Goal: Task Accomplishment & Management: Manage account settings

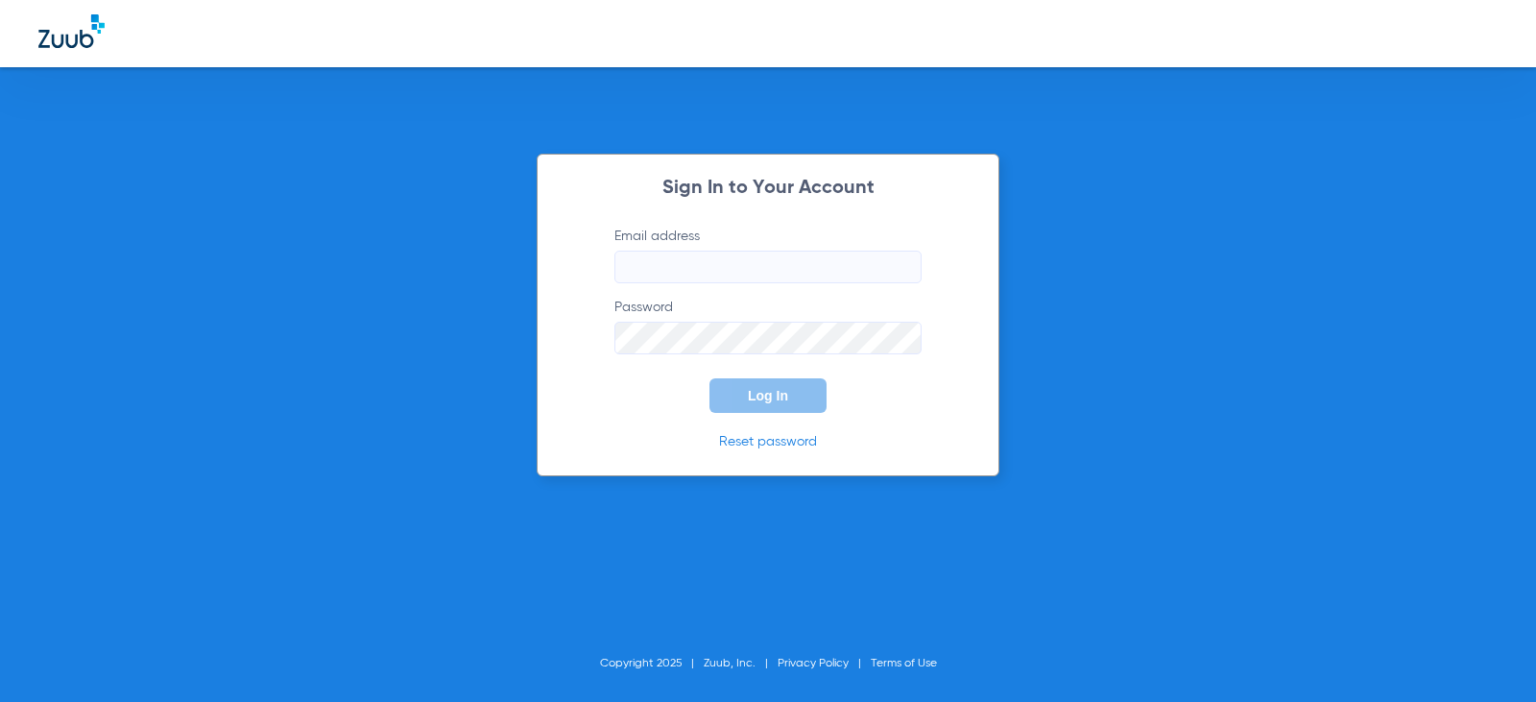
type input "[EMAIL_ADDRESS][DOMAIN_NAME]"
click at [770, 399] on span "Log In" at bounding box center [768, 395] width 40 height 15
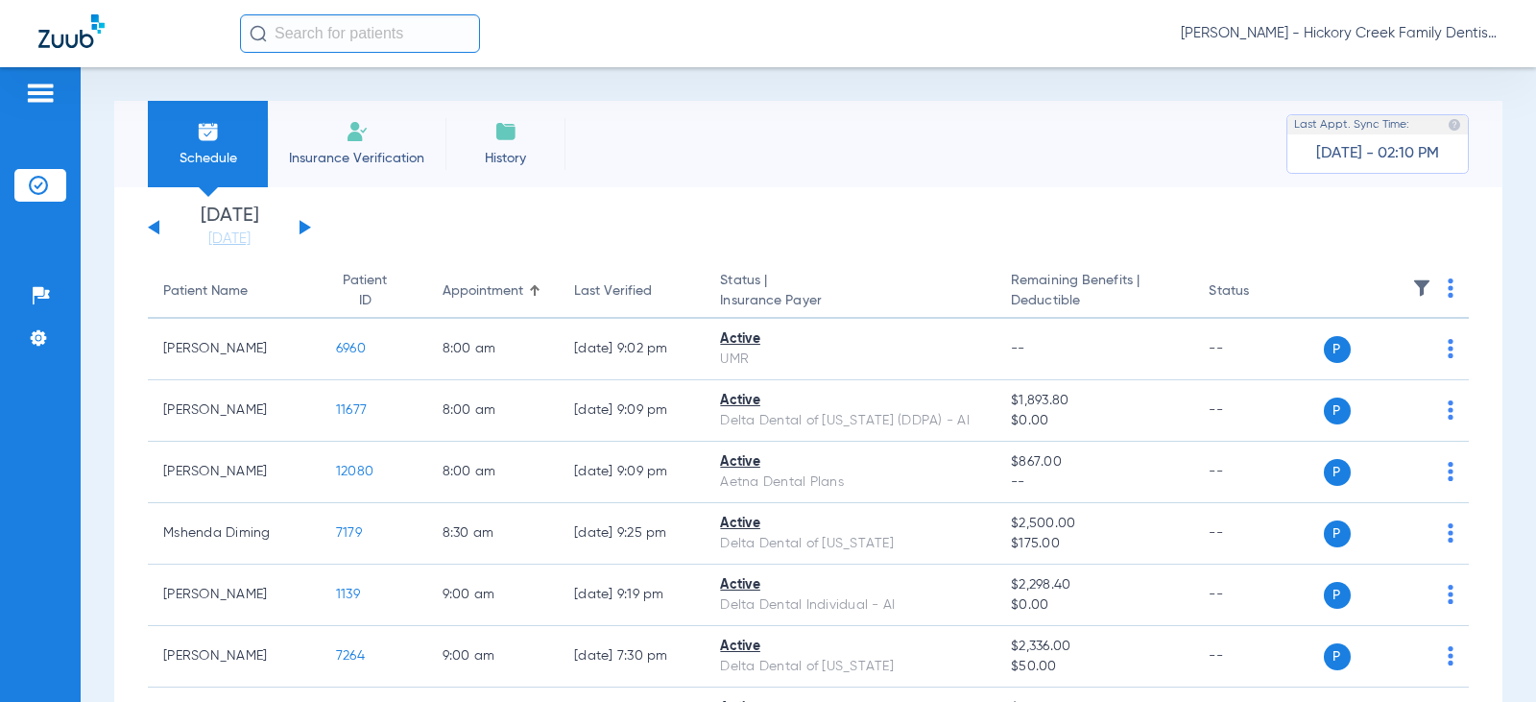
click at [300, 232] on button at bounding box center [306, 227] width 12 height 14
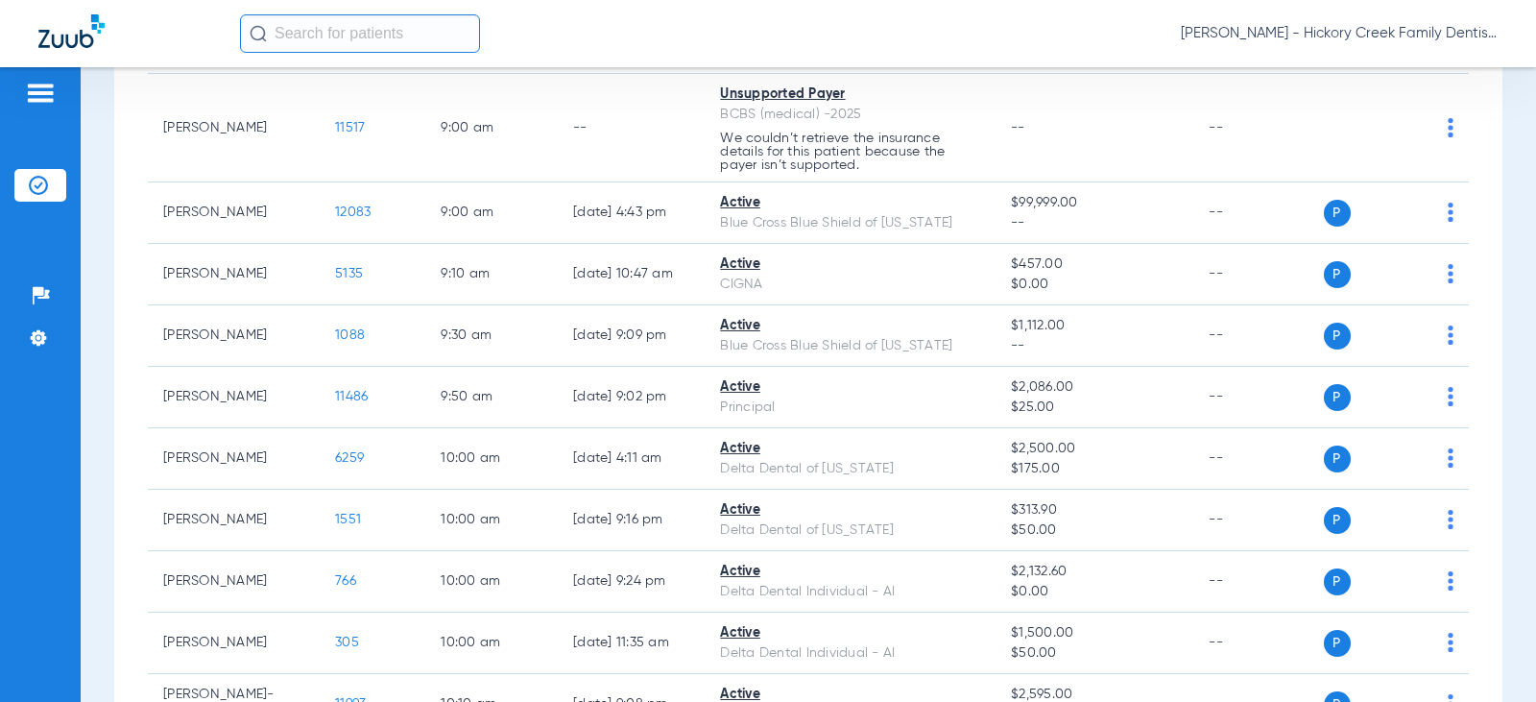
scroll to position [96, 0]
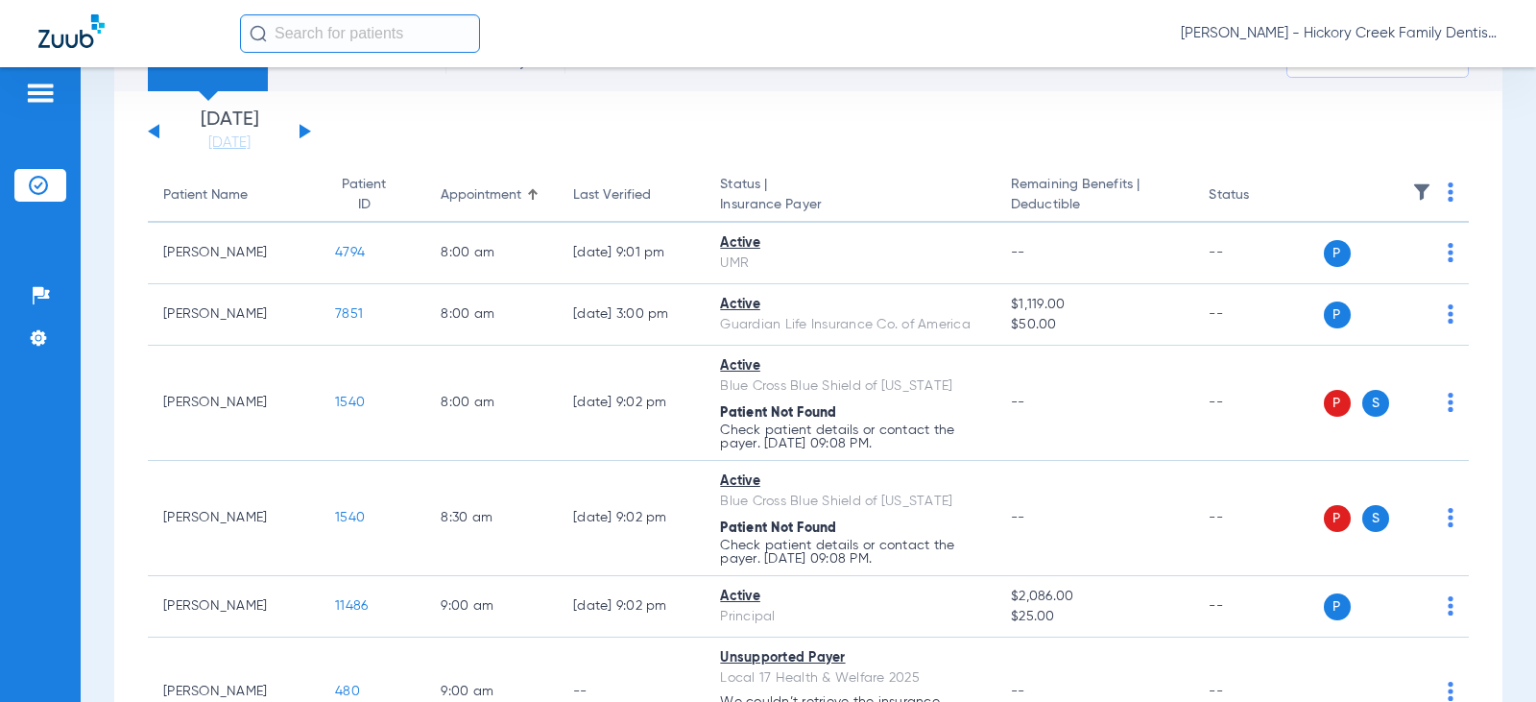
click at [300, 123] on div "[DATE] [DATE] [DATE] [DATE] [DATE] [DATE] [DATE] [DATE] [DATE] [DATE] [DATE] [D…" at bounding box center [229, 131] width 163 height 42
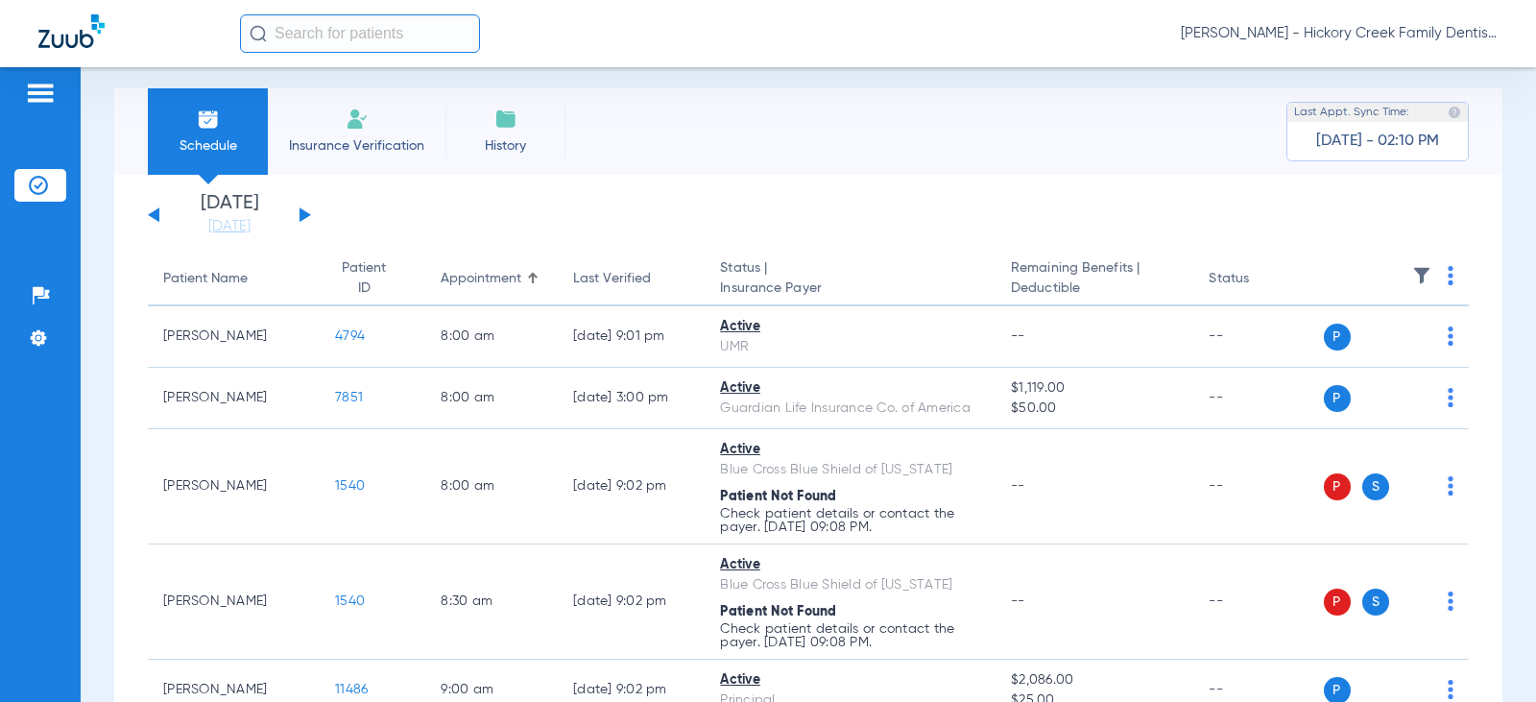
scroll to position [0, 0]
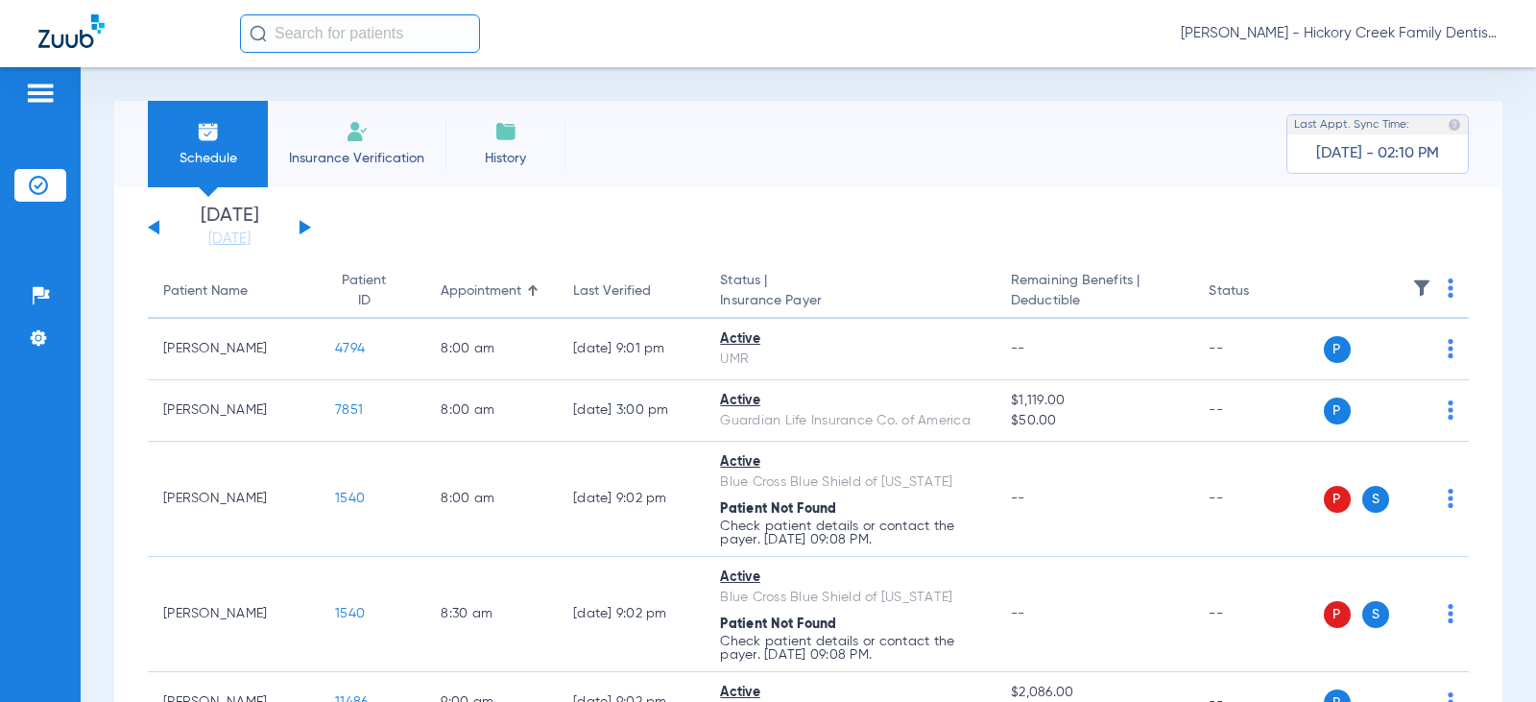
click at [334, 176] on li "Insurance Verification" at bounding box center [357, 144] width 178 height 86
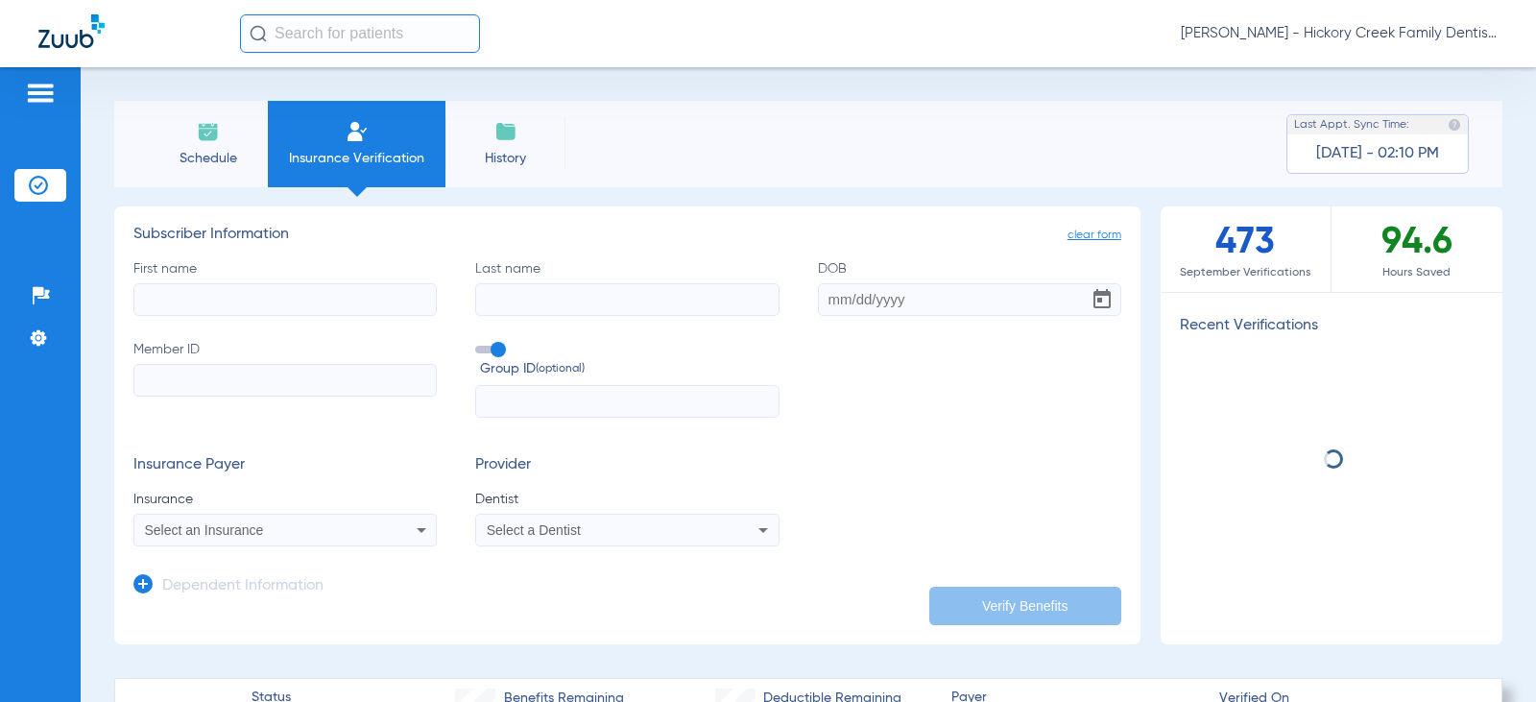
click at [223, 160] on span "Schedule" at bounding box center [207, 158] width 91 height 19
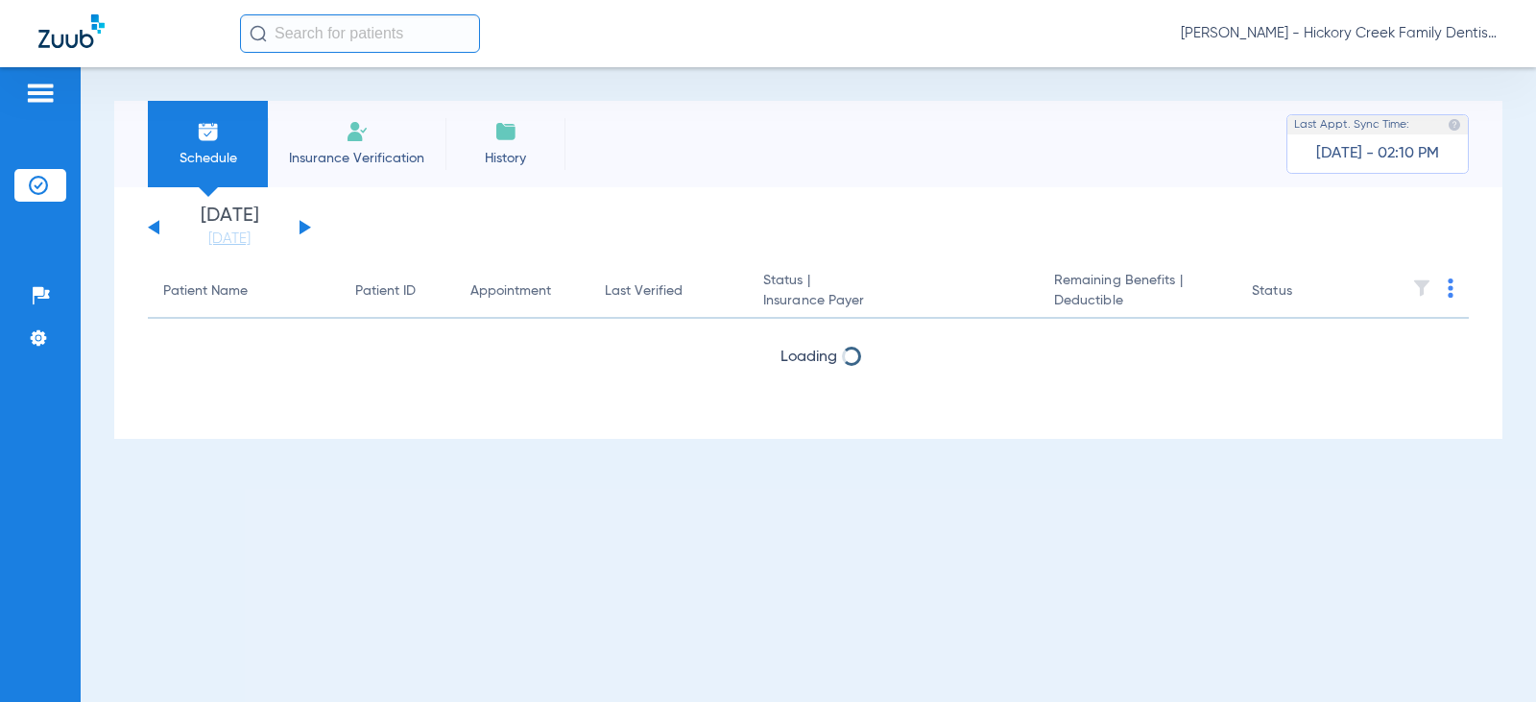
click at [304, 221] on div "[DATE] [DATE] [DATE] [DATE] [DATE] [DATE] [DATE] [DATE] [DATE] [DATE] [DATE] [D…" at bounding box center [229, 227] width 163 height 42
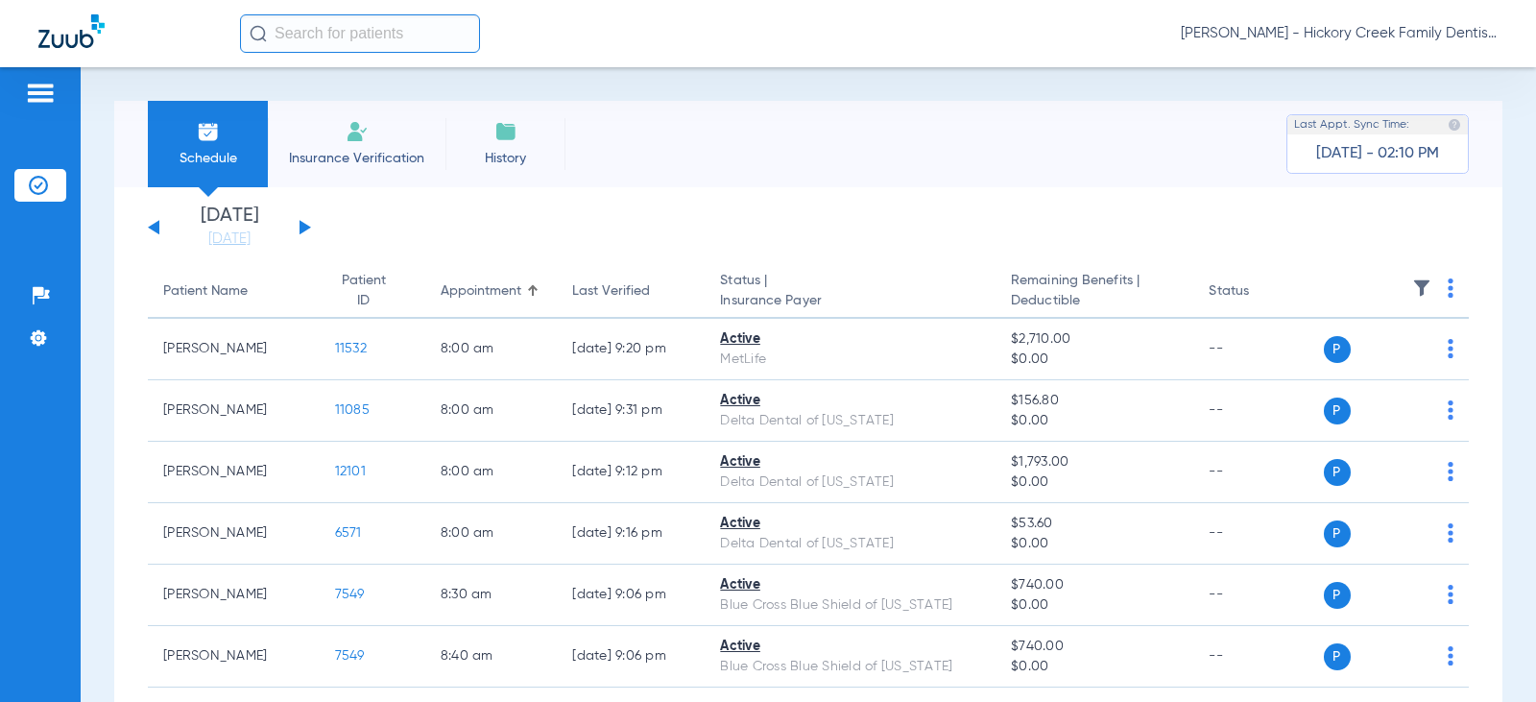
click at [302, 225] on button at bounding box center [306, 227] width 12 height 14
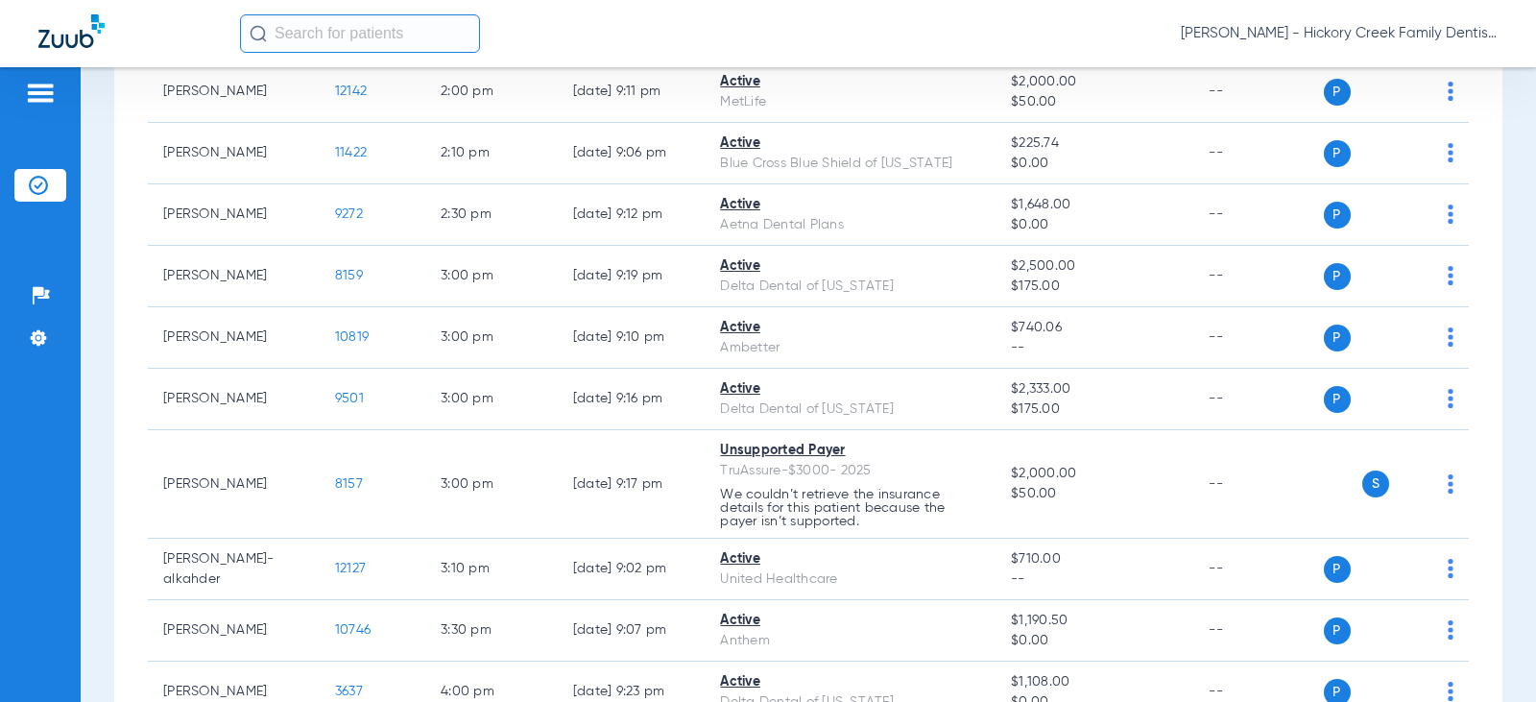
scroll to position [2284, 0]
